Goal: Information Seeking & Learning: Learn about a topic

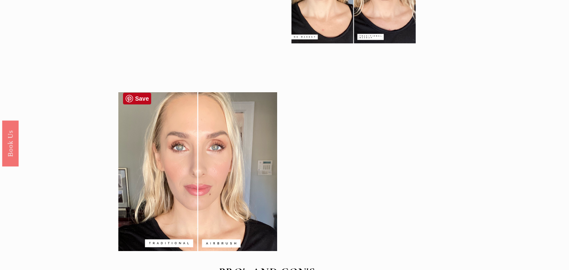
scroll to position [1831, 0]
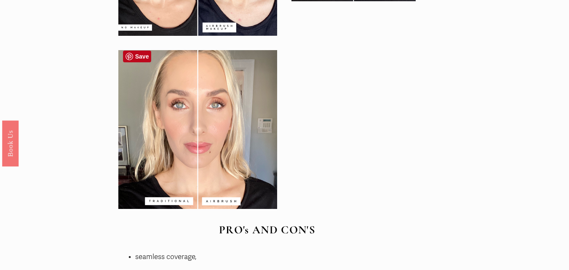
click at [180, 146] on div at bounding box center [197, 129] width 159 height 159
click at [221, 132] on div at bounding box center [197, 129] width 159 height 159
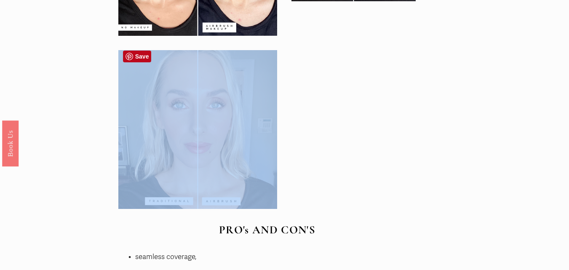
click at [221, 132] on div at bounding box center [197, 129] width 159 height 159
click at [207, 110] on div at bounding box center [197, 129] width 159 height 159
drag, startPoint x: 207, startPoint y: 110, endPoint x: 250, endPoint y: 102, distance: 44.0
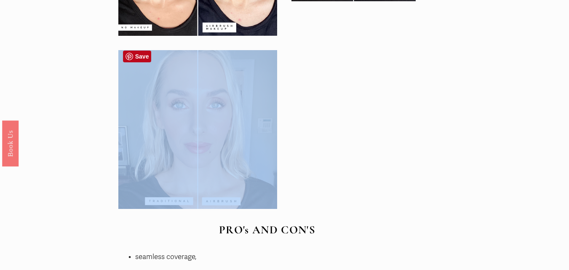
click at [208, 110] on div at bounding box center [197, 129] width 159 height 159
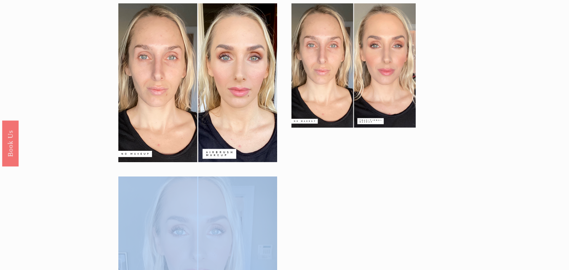
scroll to position [1663, 0]
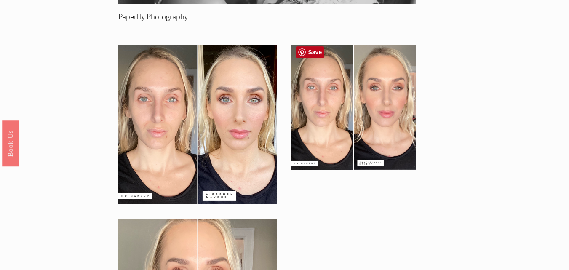
click at [396, 89] on div at bounding box center [353, 107] width 124 height 124
click at [394, 98] on div at bounding box center [353, 107] width 124 height 124
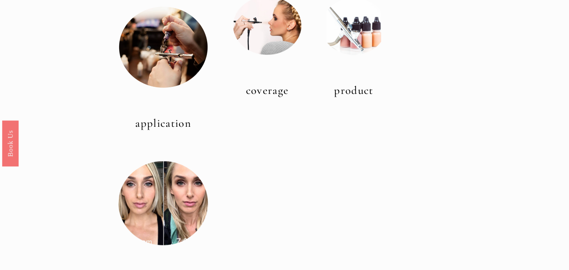
scroll to position [274, 0]
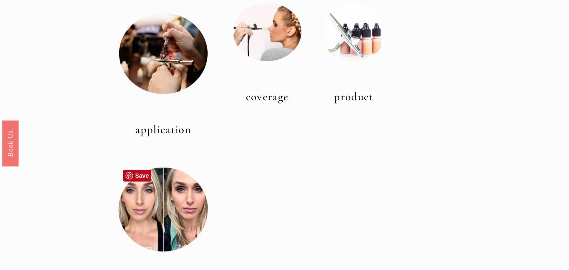
click at [172, 207] on div at bounding box center [163, 210] width 90 height 90
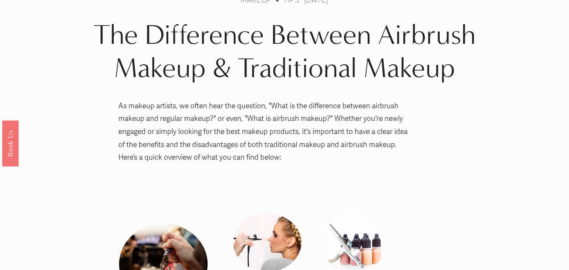
scroll to position [0, 0]
